Goal: Find specific page/section: Find specific page/section

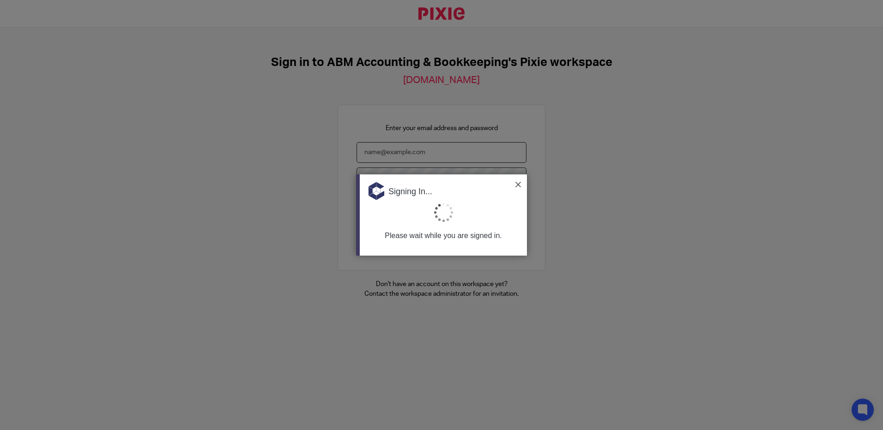
type input "[EMAIL_ADDRESS][DOMAIN_NAME]"
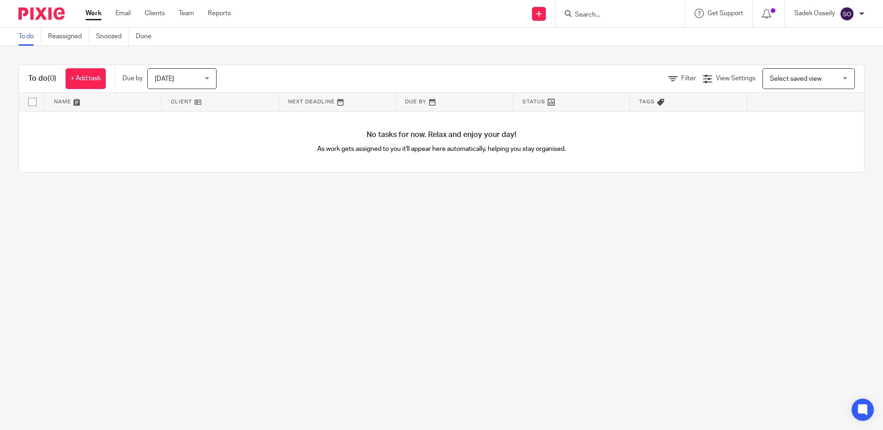
click at [618, 16] on input "Search" at bounding box center [615, 15] width 83 height 8
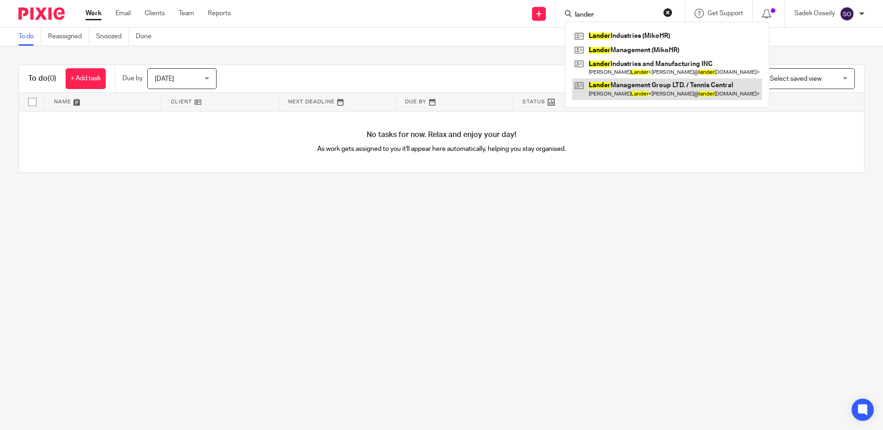
type input "lander"
click at [661, 89] on link at bounding box center [667, 88] width 190 height 21
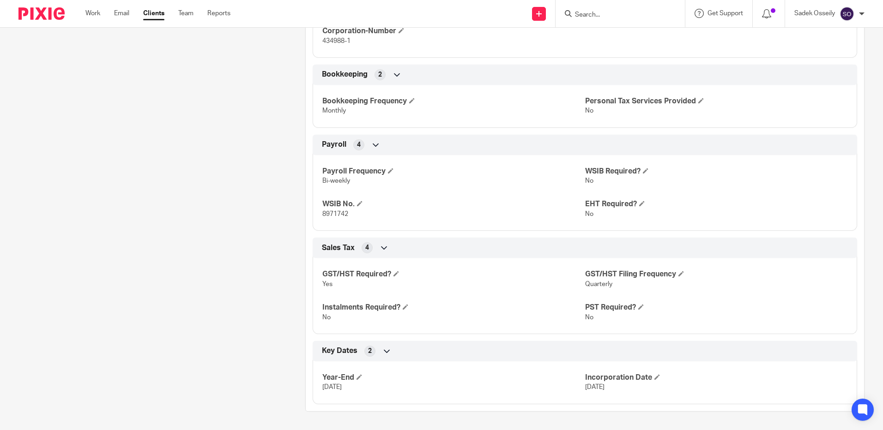
scroll to position [107, 0]
